Goal: Navigation & Orientation: Find specific page/section

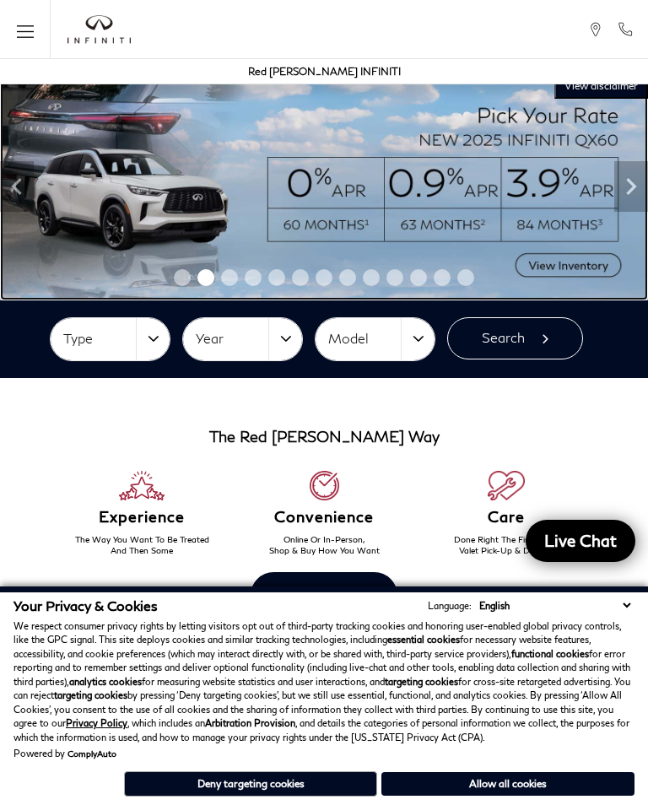
click at [35, 193] on img at bounding box center [324, 186] width 648 height 227
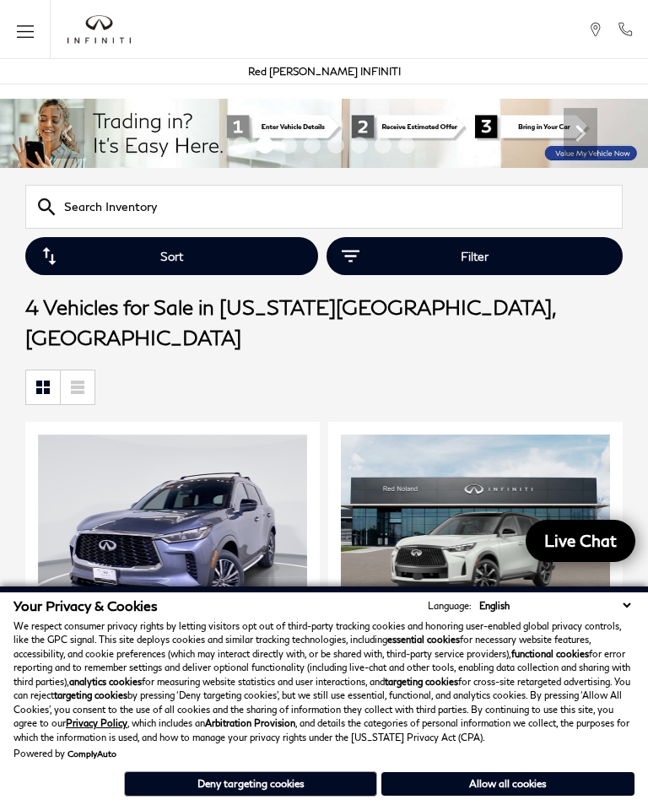
click at [510, 783] on button "Allow all cookies" at bounding box center [507, 784] width 253 height 24
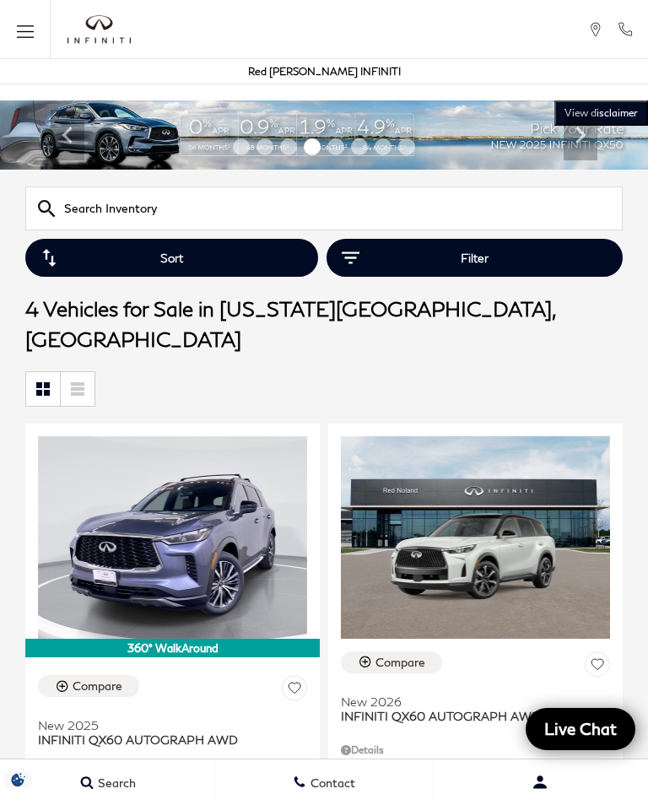
click at [41, 25] on button "Menu" at bounding box center [25, 29] width 51 height 59
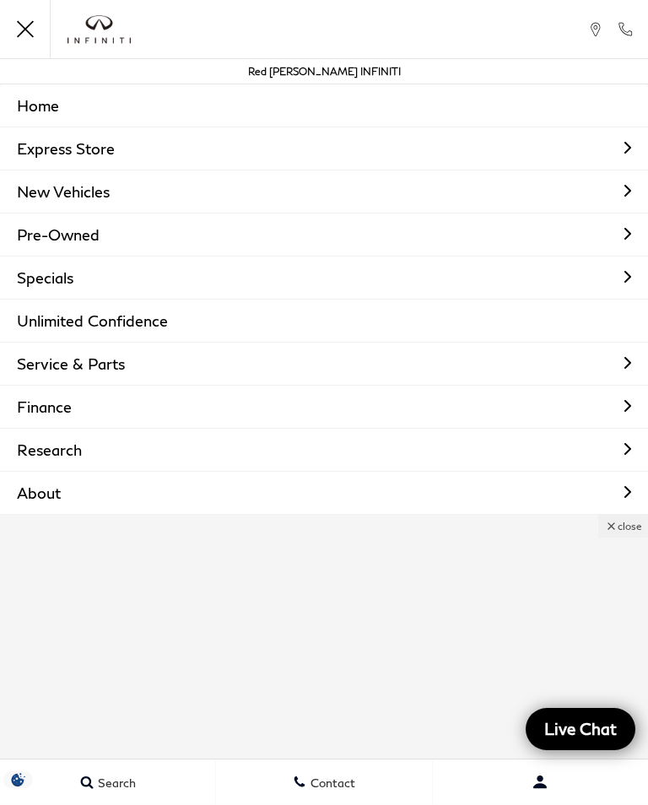
click at [50, 186] on link "New Vehicles" at bounding box center [324, 191] width 648 height 42
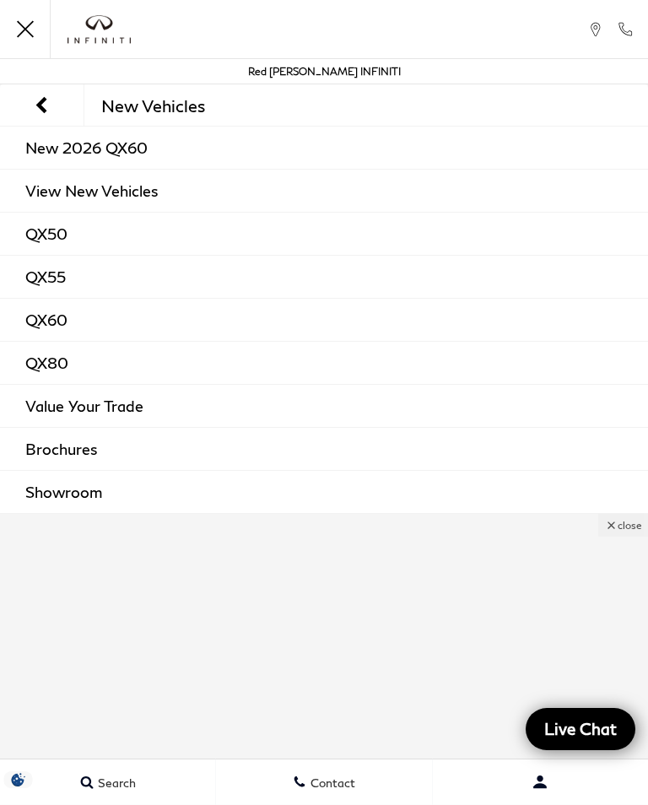
click at [50, 316] on link "QX60" at bounding box center [324, 320] width 648 height 42
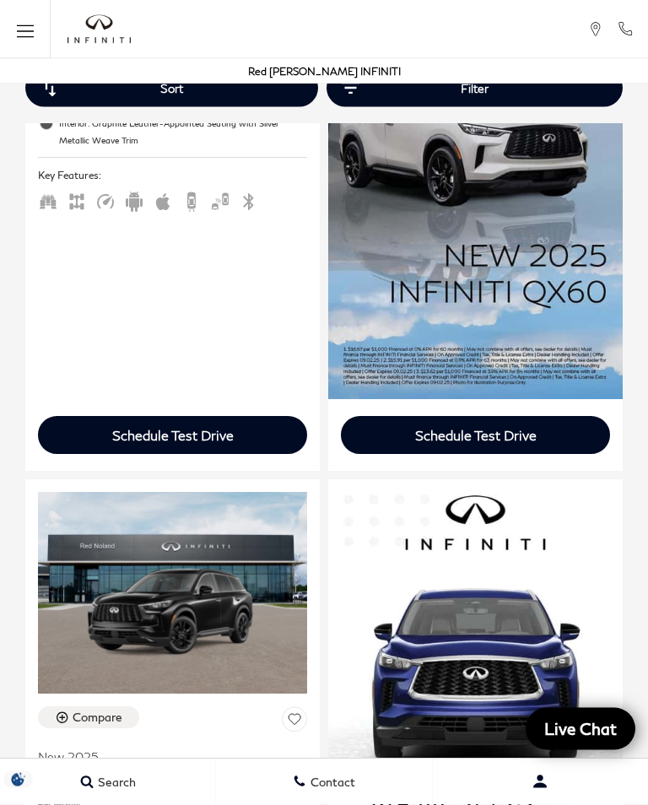
scroll to position [1349, 0]
